Goal: Find specific page/section: Find specific page/section

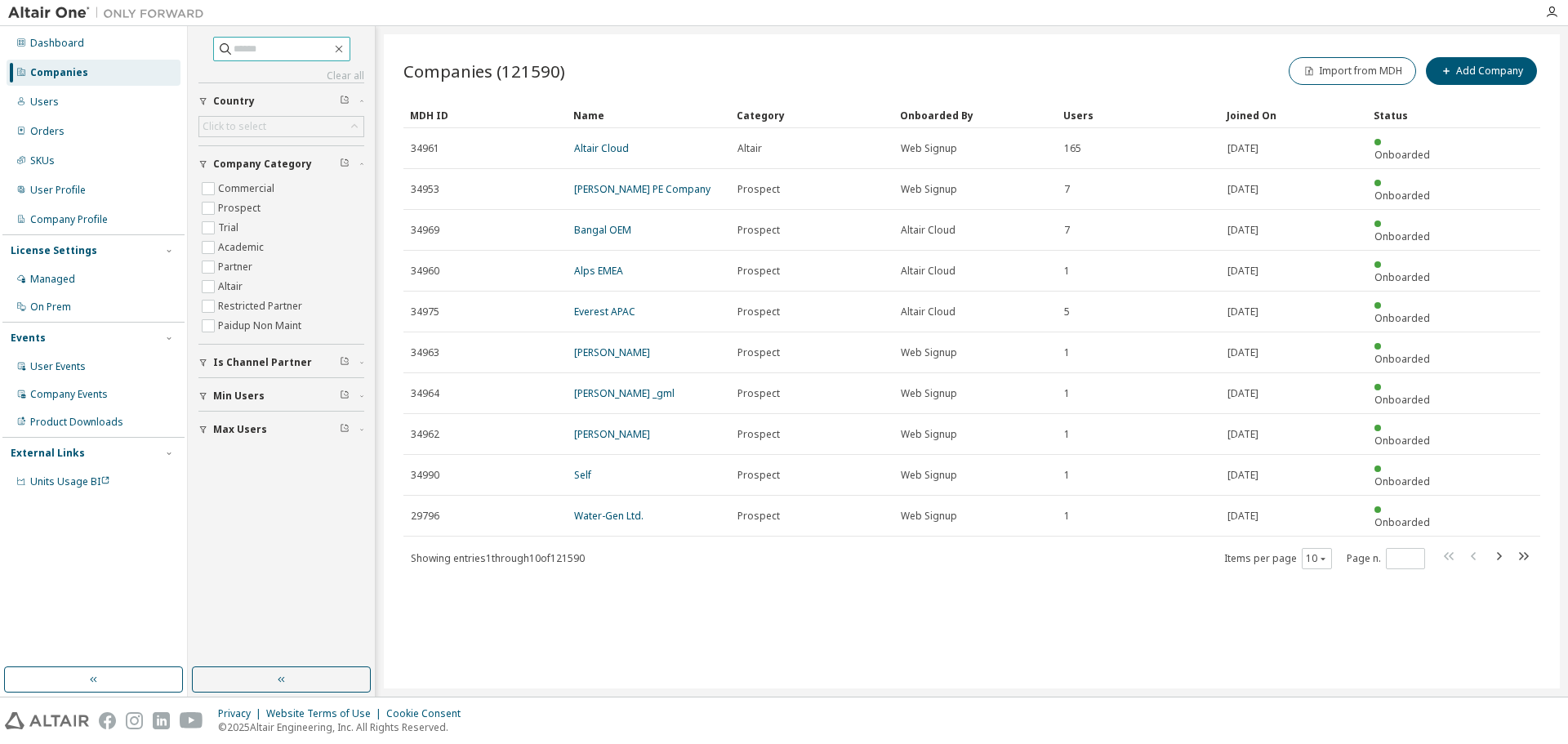
click at [287, 54] on input "text" at bounding box center [283, 49] width 98 height 17
drag, startPoint x: 316, startPoint y: 51, endPoint x: 433, endPoint y: 49, distance: 117.0
click at [316, 51] on input "text" at bounding box center [283, 49] width 98 height 17
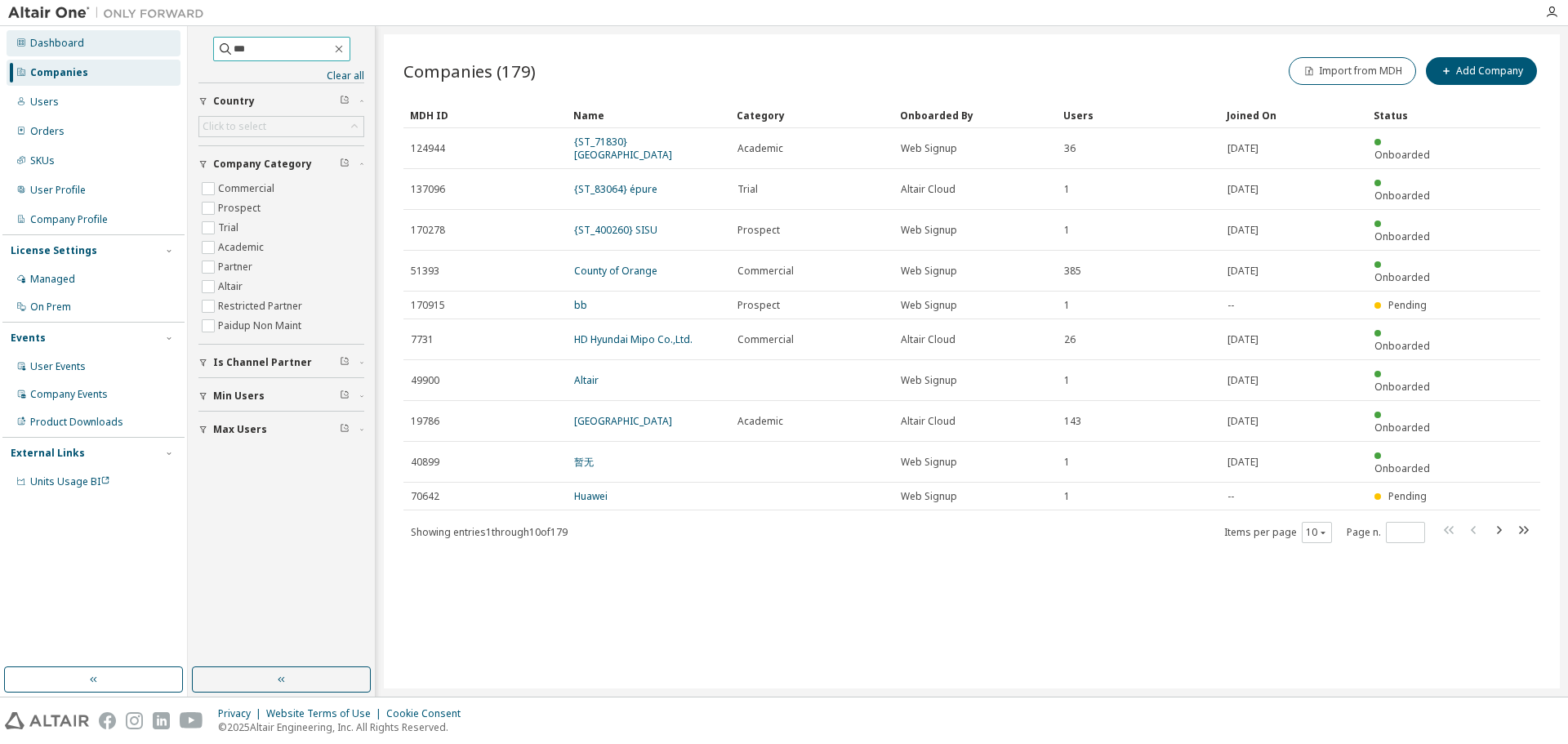
drag, startPoint x: 173, startPoint y: 45, endPoint x: 138, endPoint y: 32, distance: 37.3
click at [126, 51] on div "Dashboard Companies Users Orders SKUs User Profile Company Profile License Sett…" at bounding box center [784, 361] width 1568 height 671
type input "**********"
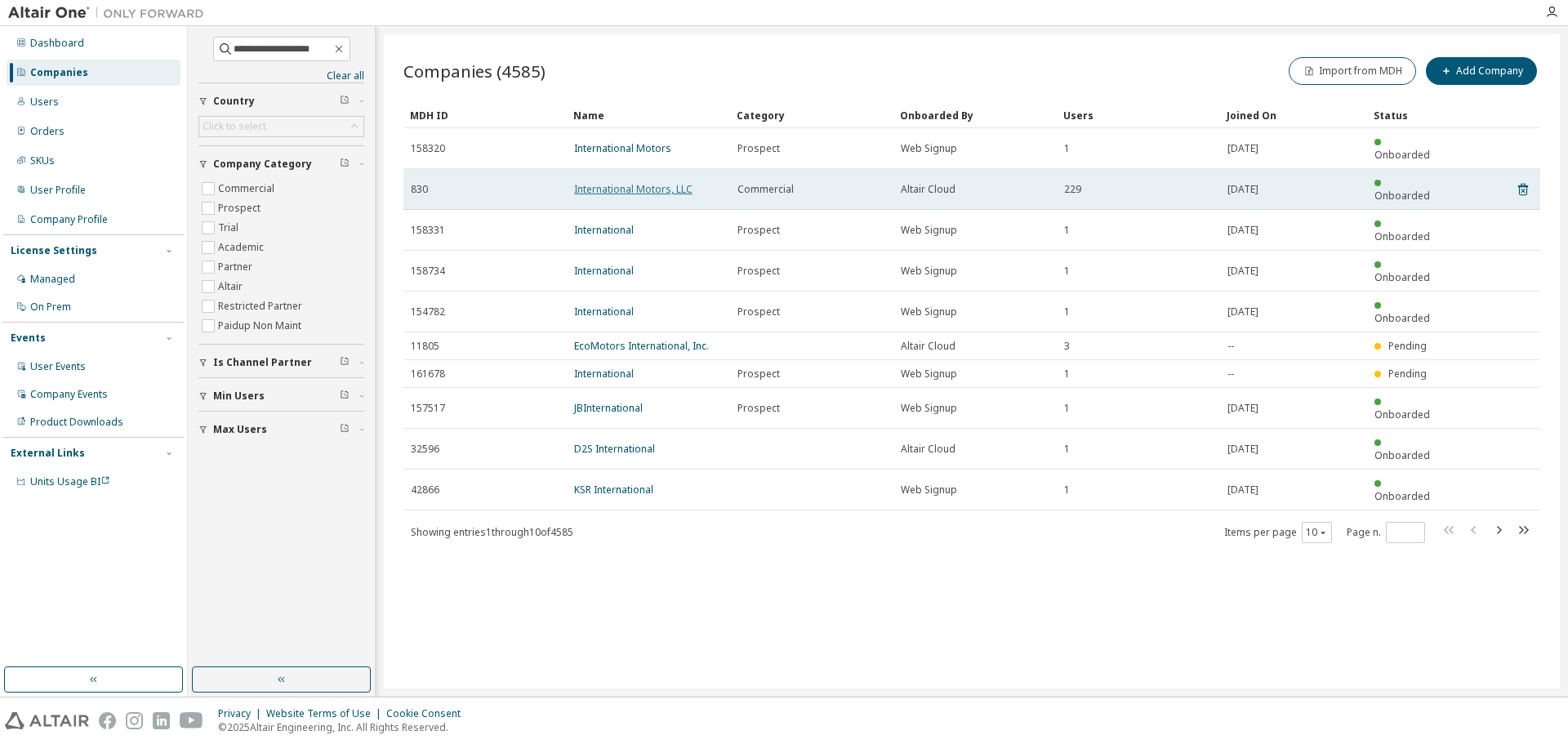
click at [618, 182] on link "International Motors, LLC" at bounding box center [633, 188] width 119 height 14
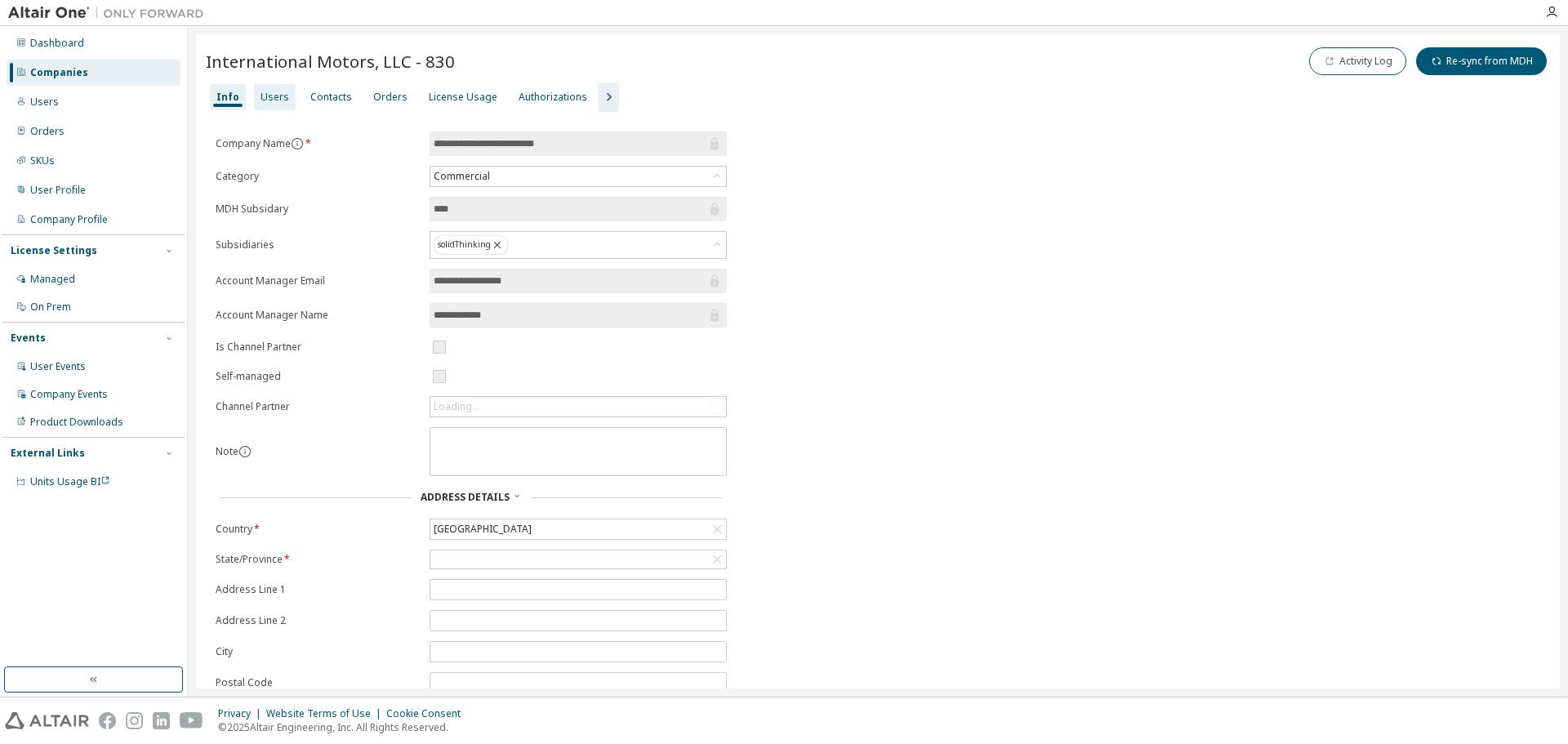
click at [272, 106] on div "Users" at bounding box center [274, 97] width 42 height 26
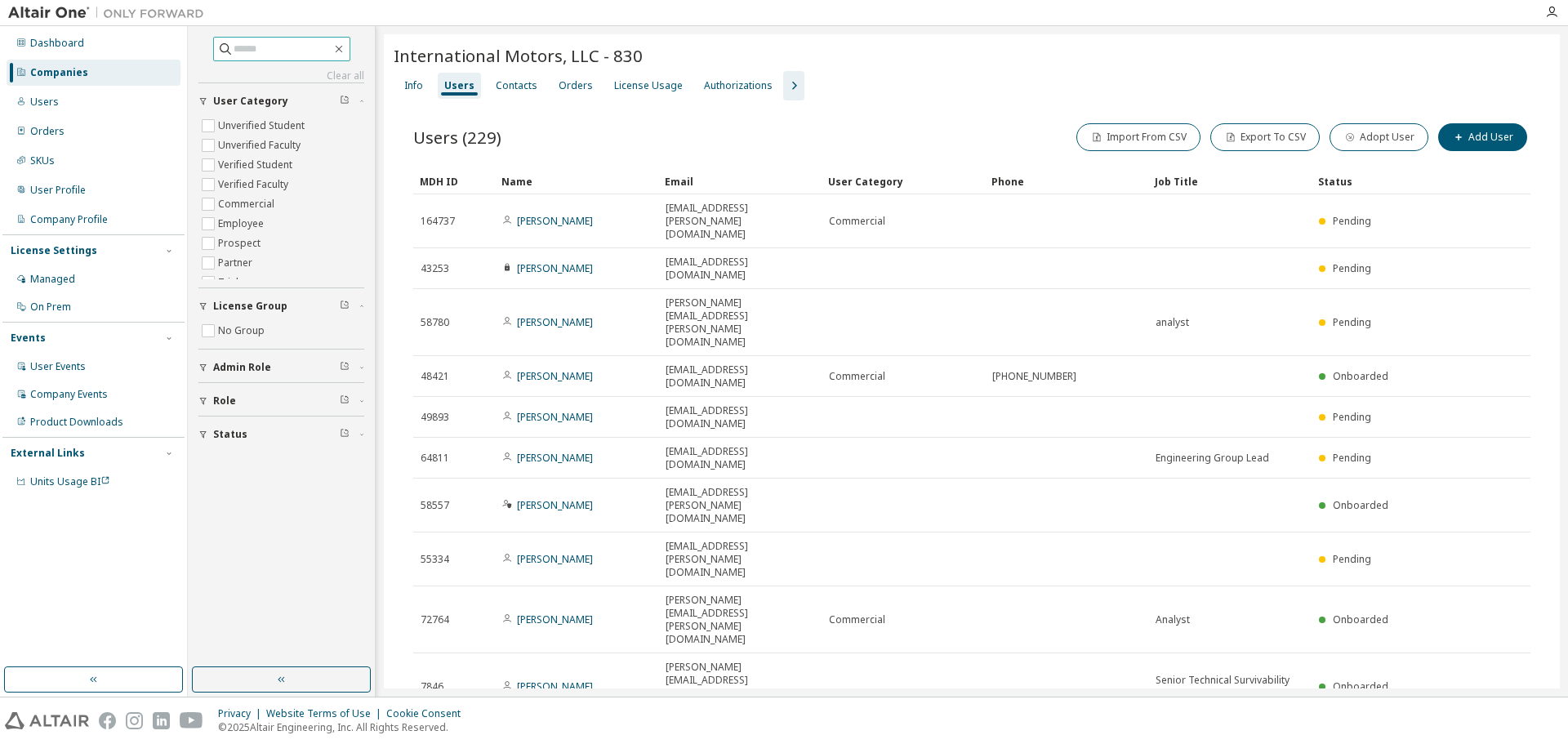
click at [290, 46] on input "text" at bounding box center [283, 49] width 98 height 17
type input "*"
type input "**********"
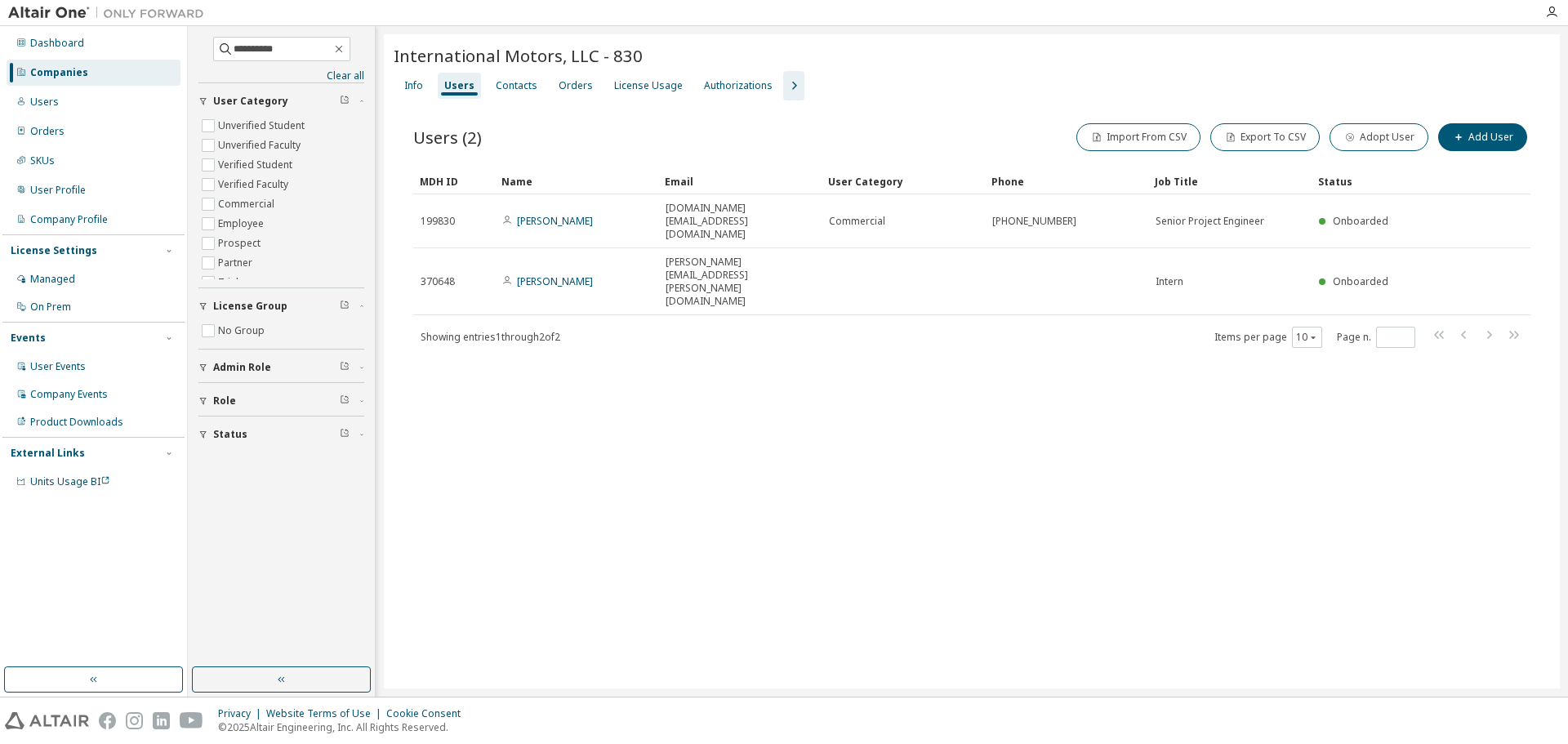
click at [792, 86] on icon "button" at bounding box center [794, 85] width 5 height 8
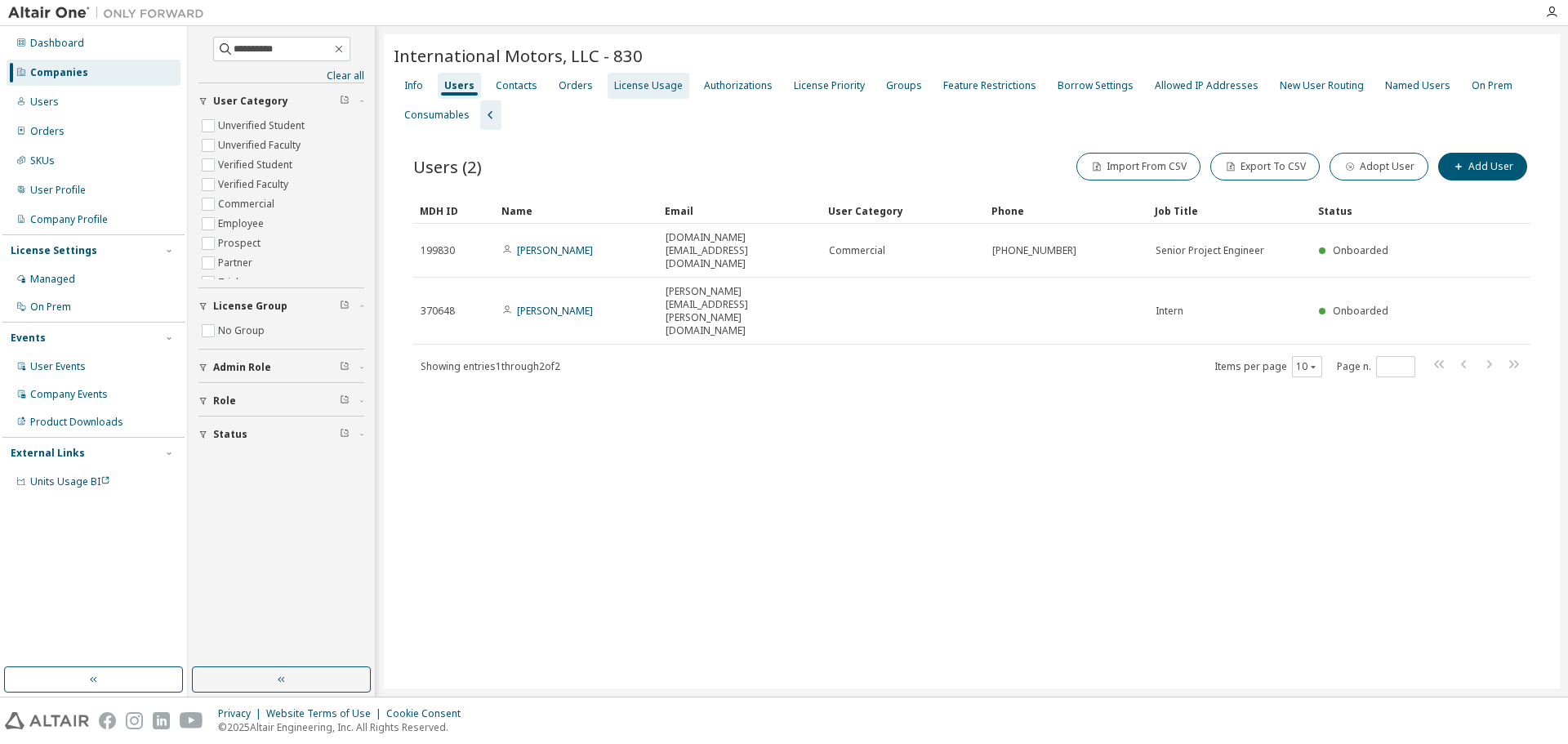
click at [627, 83] on div "License Usage" at bounding box center [648, 85] width 69 height 13
